Goal: Use online tool/utility: Utilize a website feature to perform a specific function

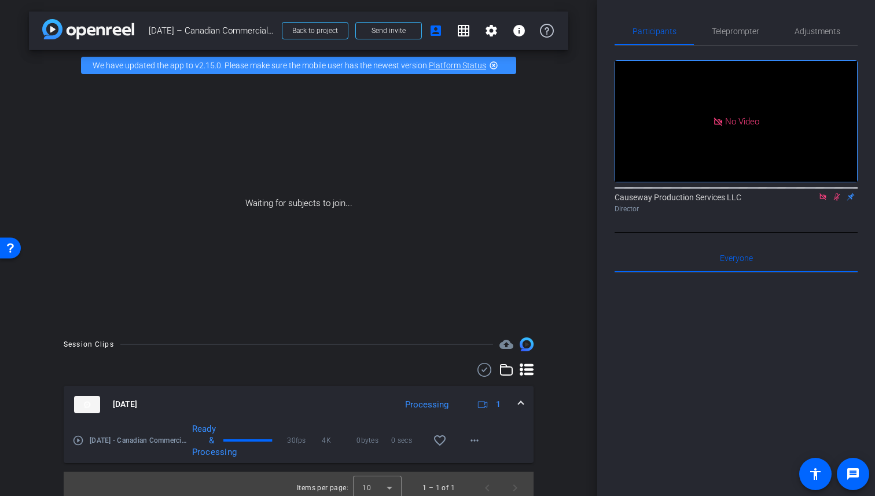
scroll to position [8, 0]
